Goal: Find specific page/section: Find specific page/section

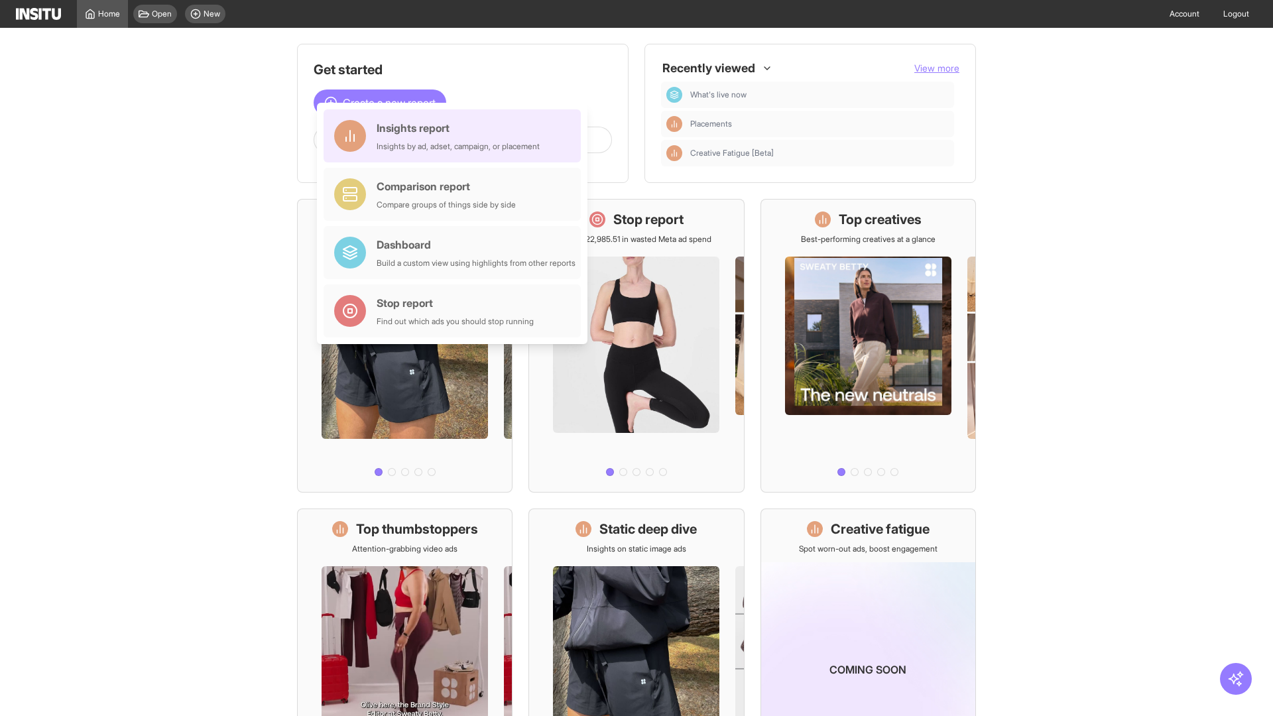
click at [455, 136] on div "Insights report Insights by ad, adset, campaign, or placement" at bounding box center [458, 136] width 163 height 32
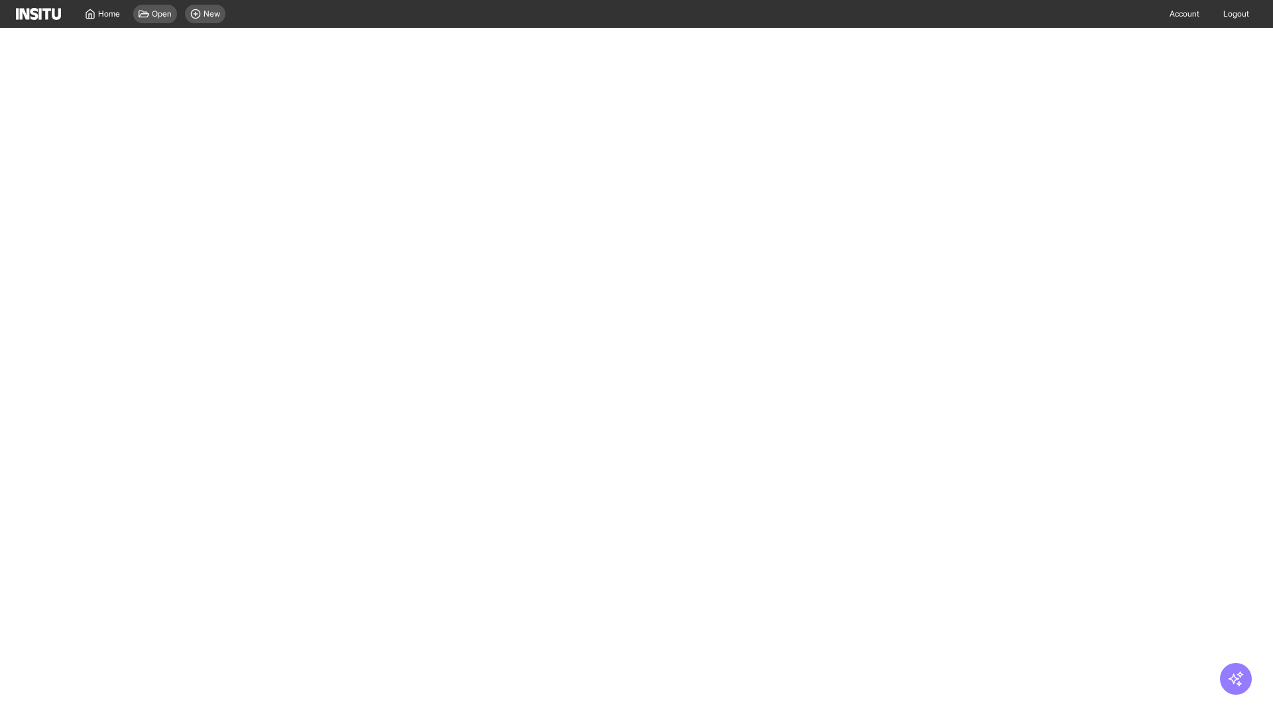
select select "**"
